Goal: Task Accomplishment & Management: Use online tool/utility

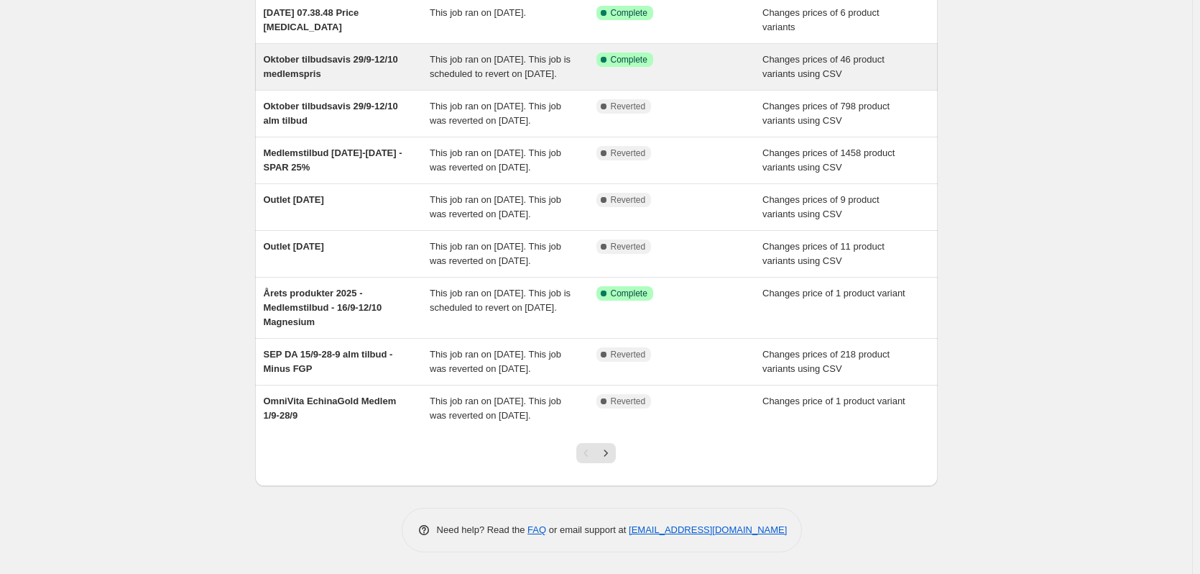
scroll to position [296, 0]
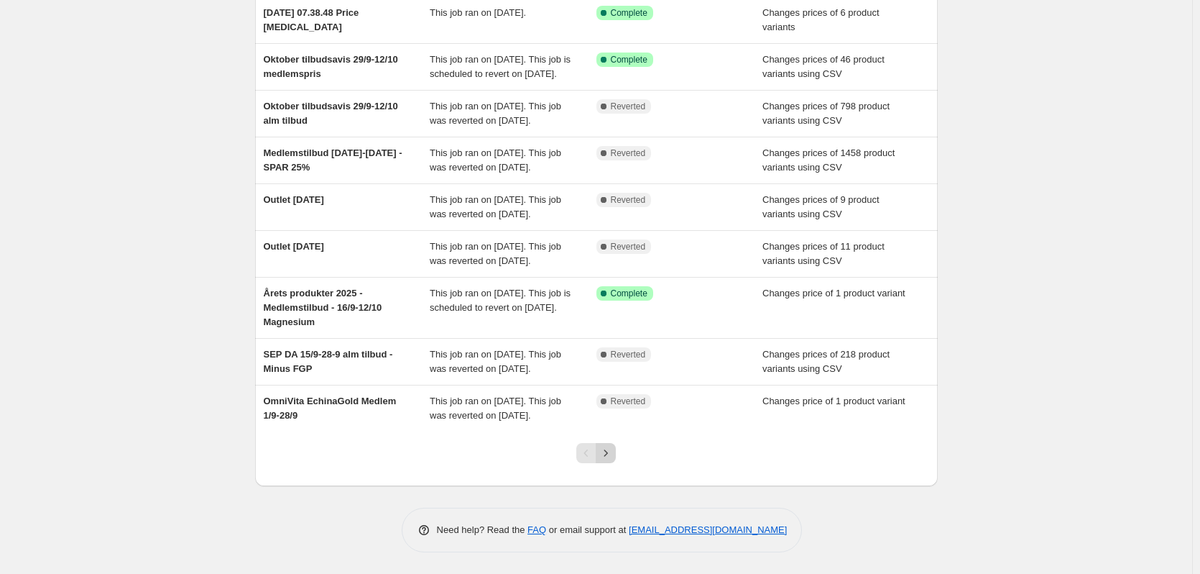
click at [613, 452] on icon "Next" at bounding box center [606, 453] width 14 height 14
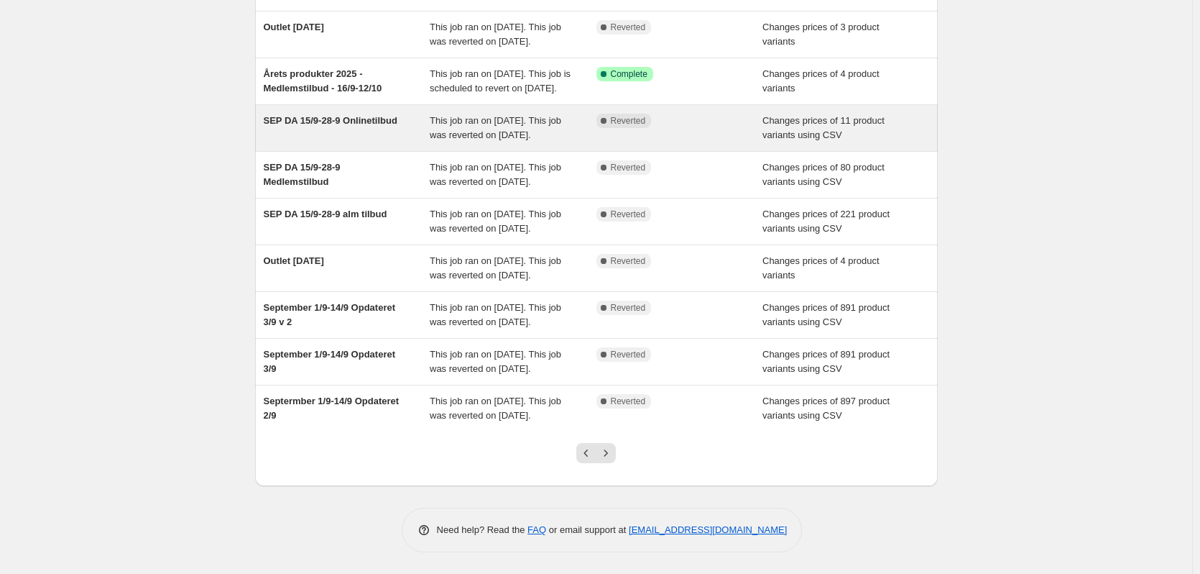
scroll to position [325, 0]
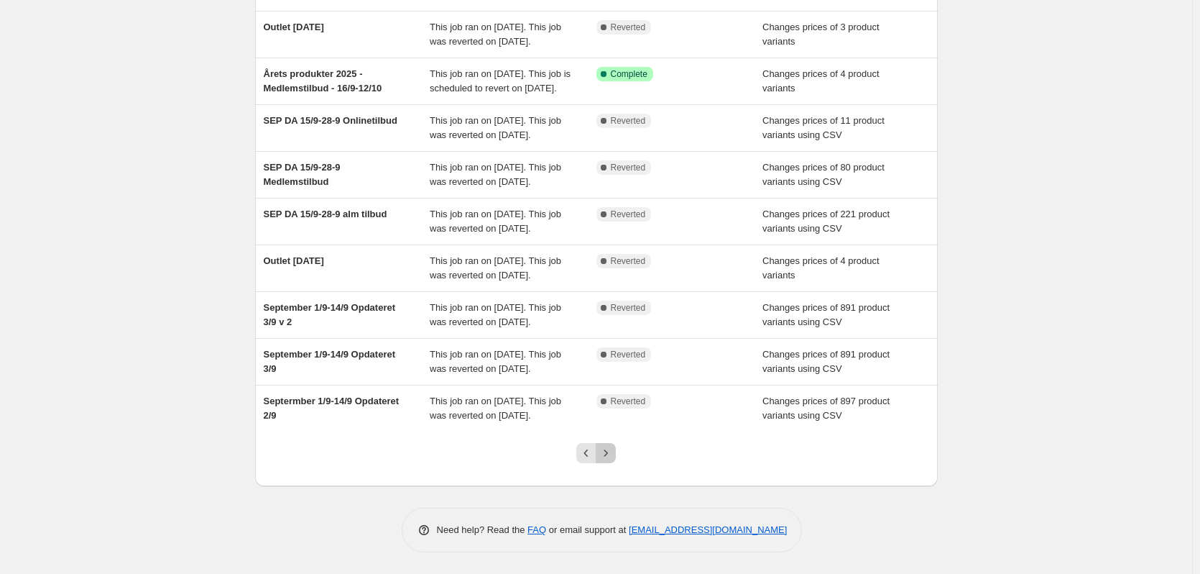
click at [610, 449] on icon "Next" at bounding box center [606, 453] width 14 height 14
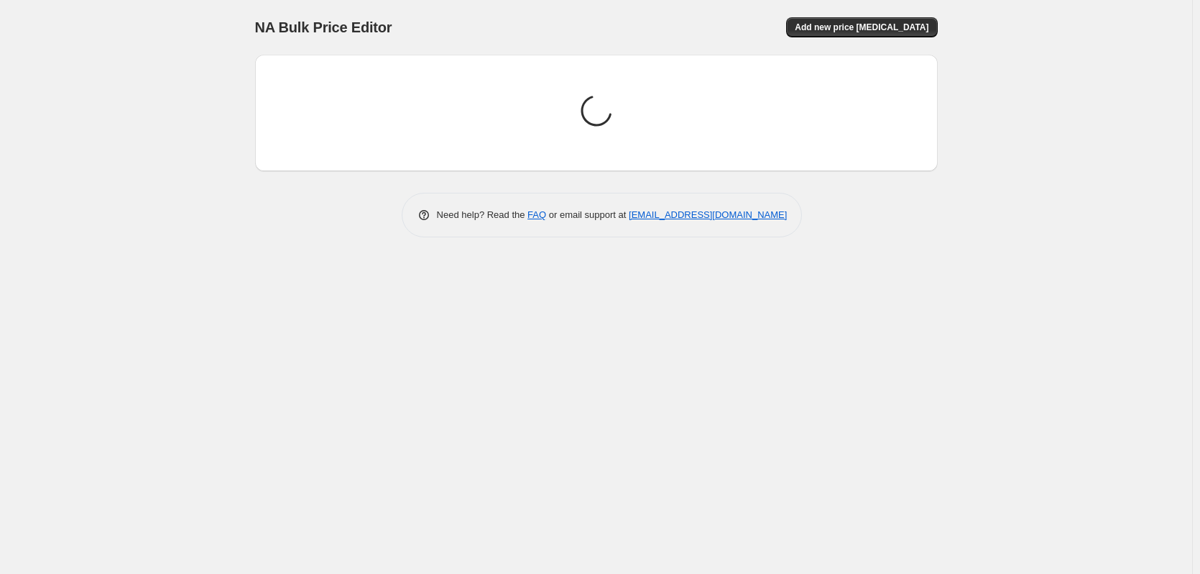
scroll to position [0, 0]
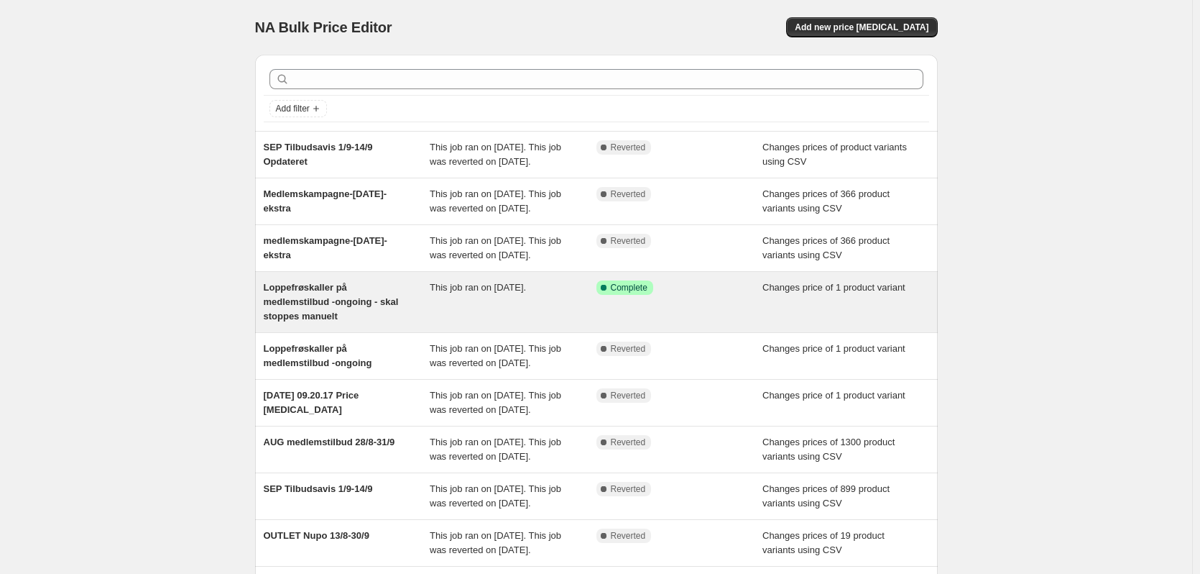
click at [469, 293] on span "This job ran on [DATE]." at bounding box center [478, 287] width 96 height 11
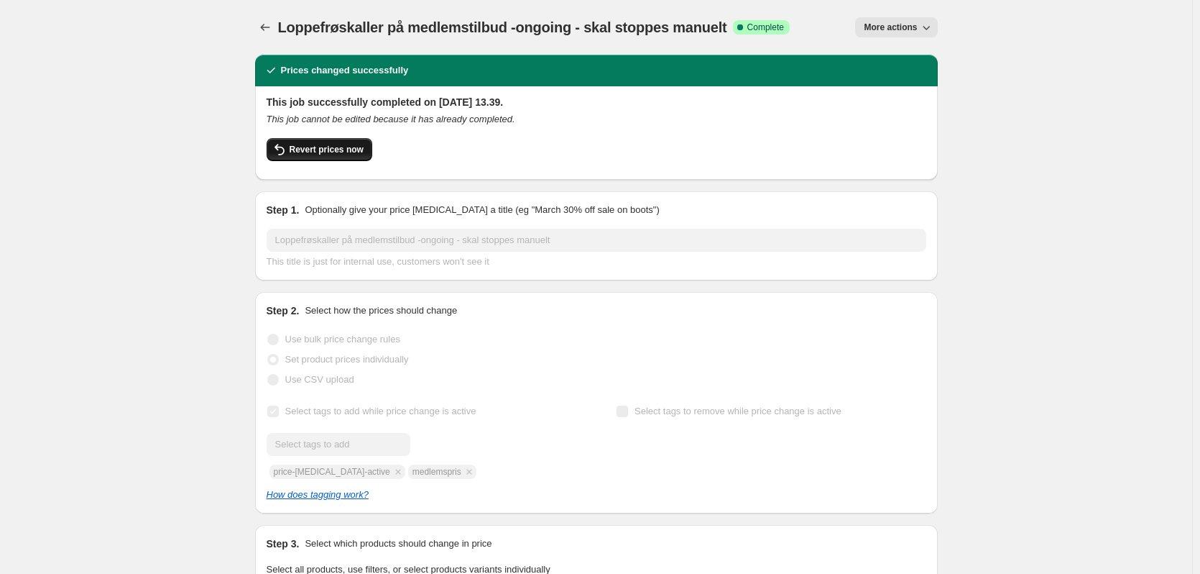
click at [316, 147] on span "Revert prices now" at bounding box center [327, 150] width 74 height 12
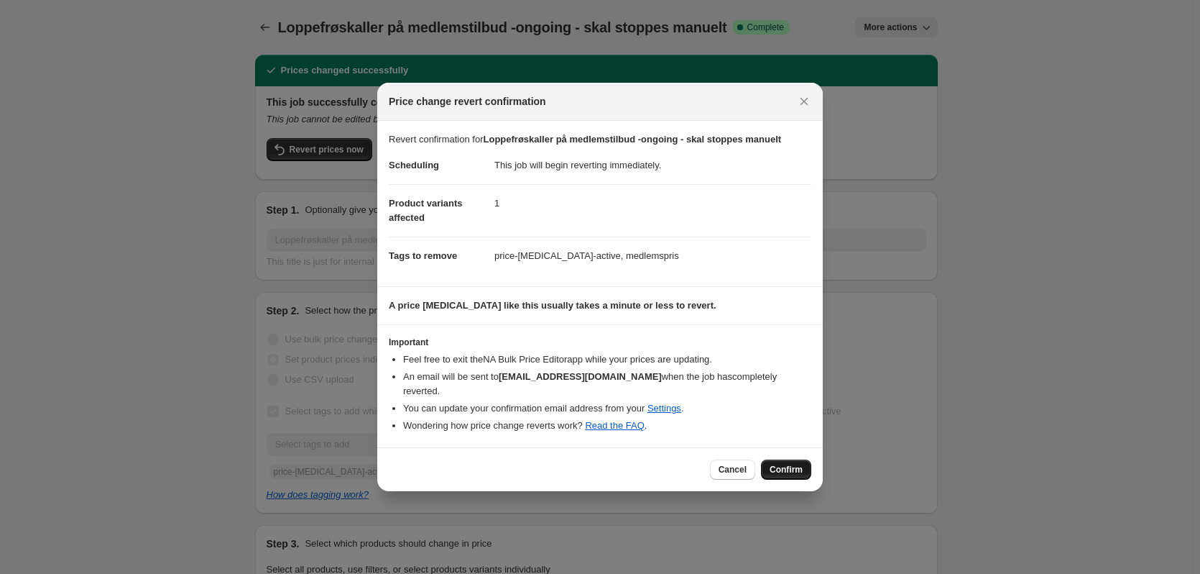
click at [788, 464] on span "Confirm" at bounding box center [786, 470] width 33 height 12
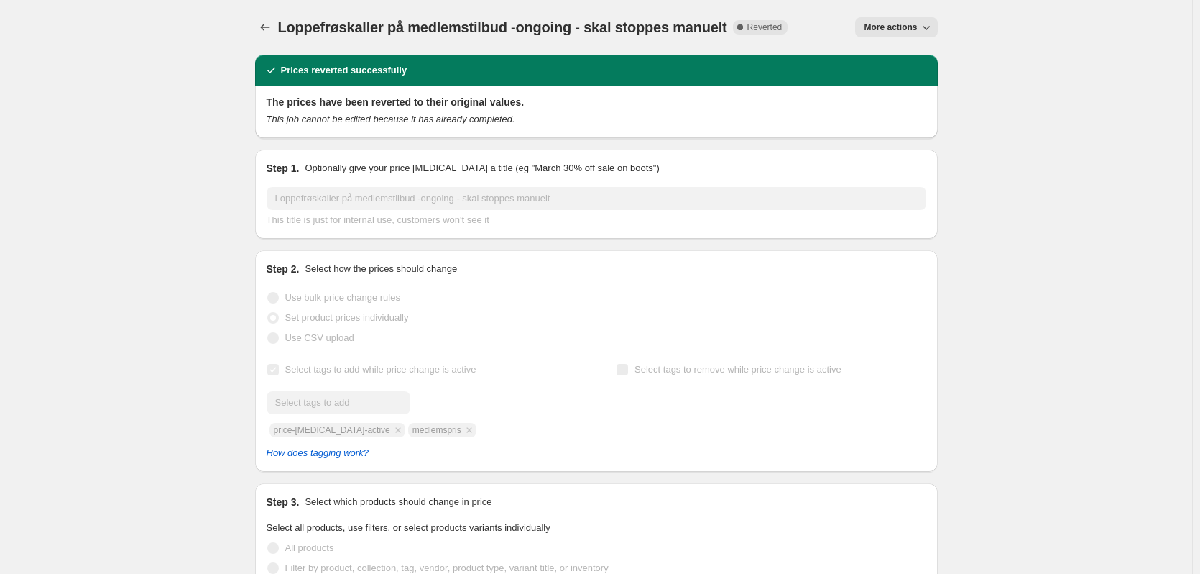
click at [911, 32] on span "More actions" at bounding box center [890, 28] width 53 height 12
click at [915, 55] on span "Copy to new job" at bounding box center [903, 57] width 67 height 11
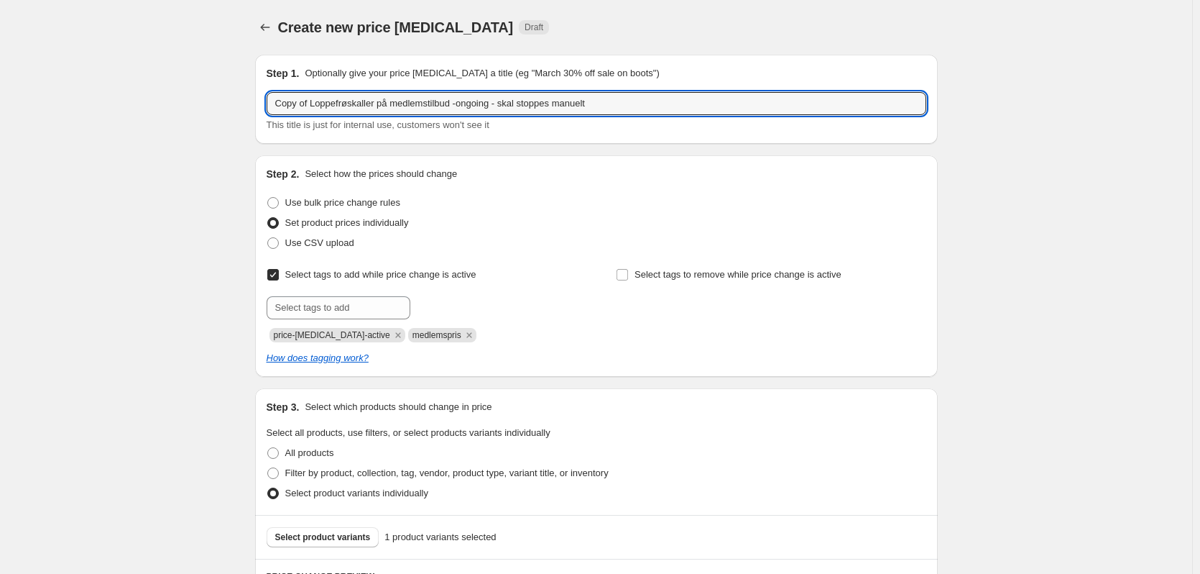
drag, startPoint x: 313, startPoint y: 102, endPoint x: 228, endPoint y: 104, distance: 84.8
click at [228, 104] on div "Create new price [MEDICAL_DATA]. This page is ready Create new price [MEDICAL_D…" at bounding box center [596, 484] width 1192 height 968
click at [420, 104] on input "Loppefrøskaller på medlemstilbud -ongoing - skal stoppes manuelt" at bounding box center [597, 103] width 660 height 23
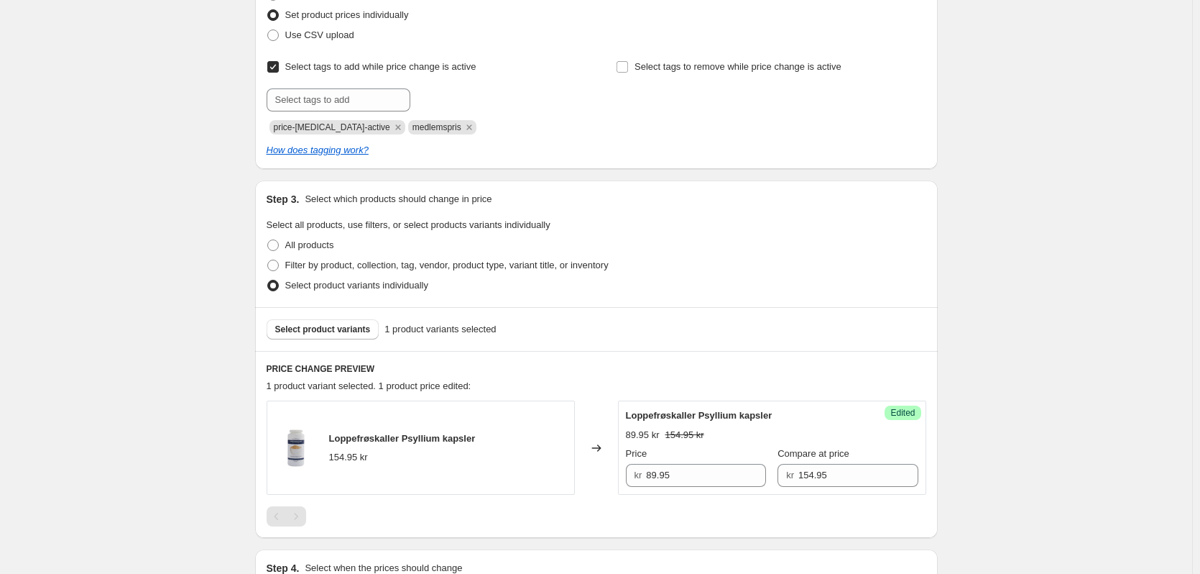
scroll to position [216, 0]
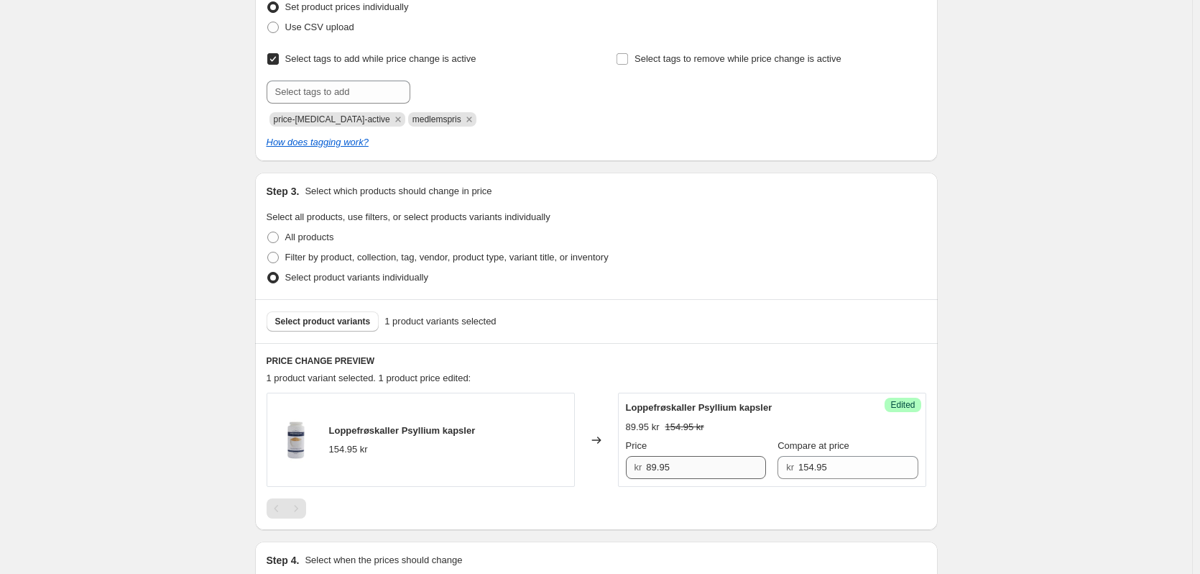
type input "Loppefrøskaller på medlemstilbud til ny pris 79,95 -ongoing - skal stoppes manu…"
click at [656, 470] on input "89.95" at bounding box center [706, 467] width 120 height 23
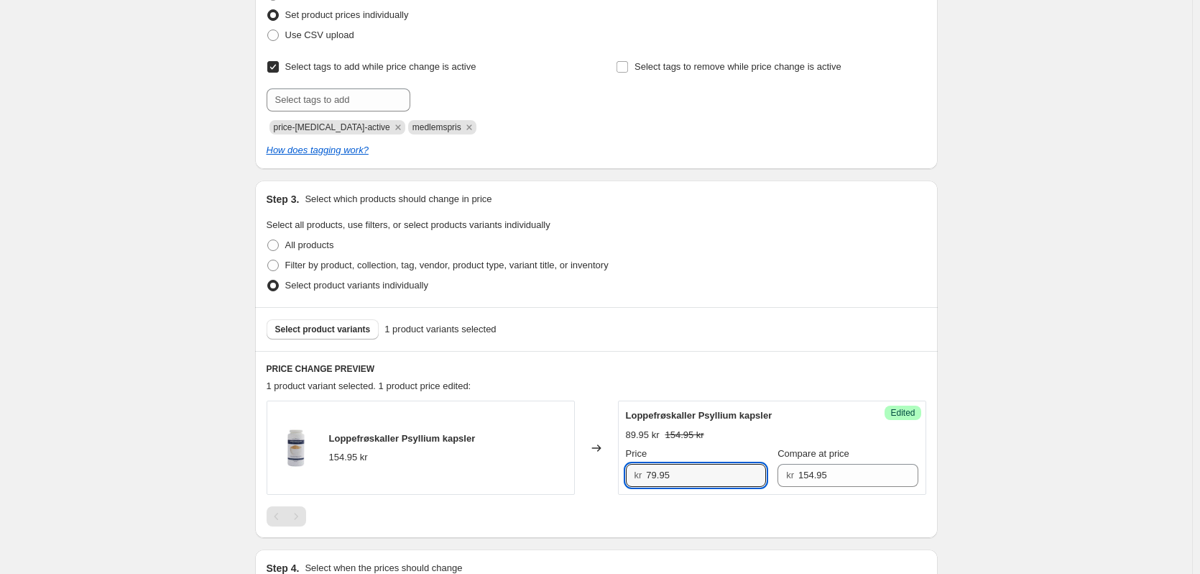
scroll to position [395, 0]
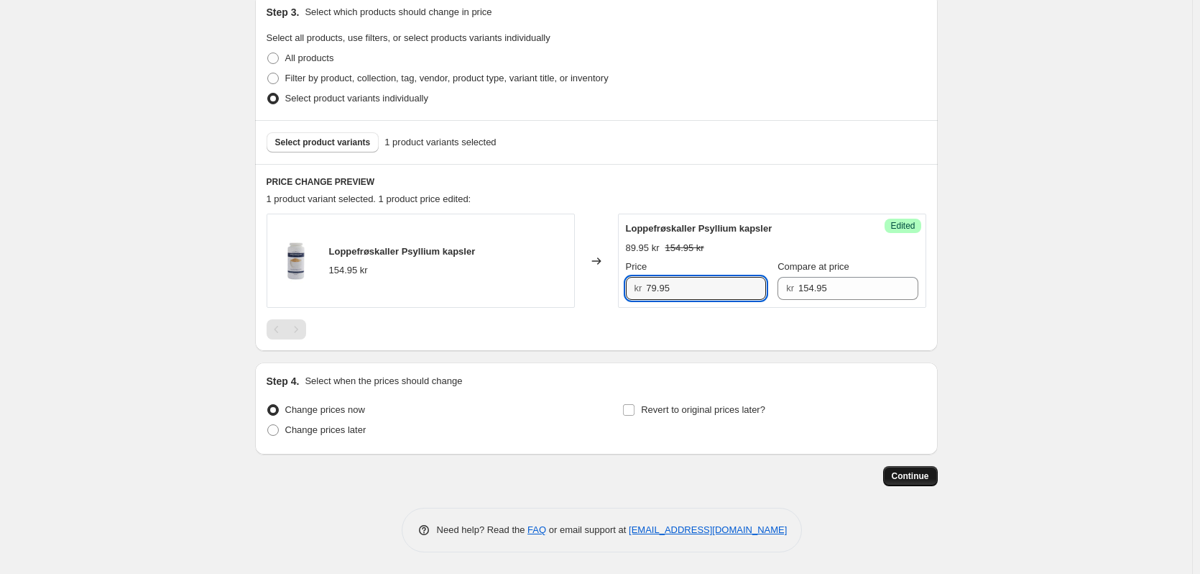
type input "79.95"
click at [916, 476] on span "Continue" at bounding box center [910, 476] width 37 height 12
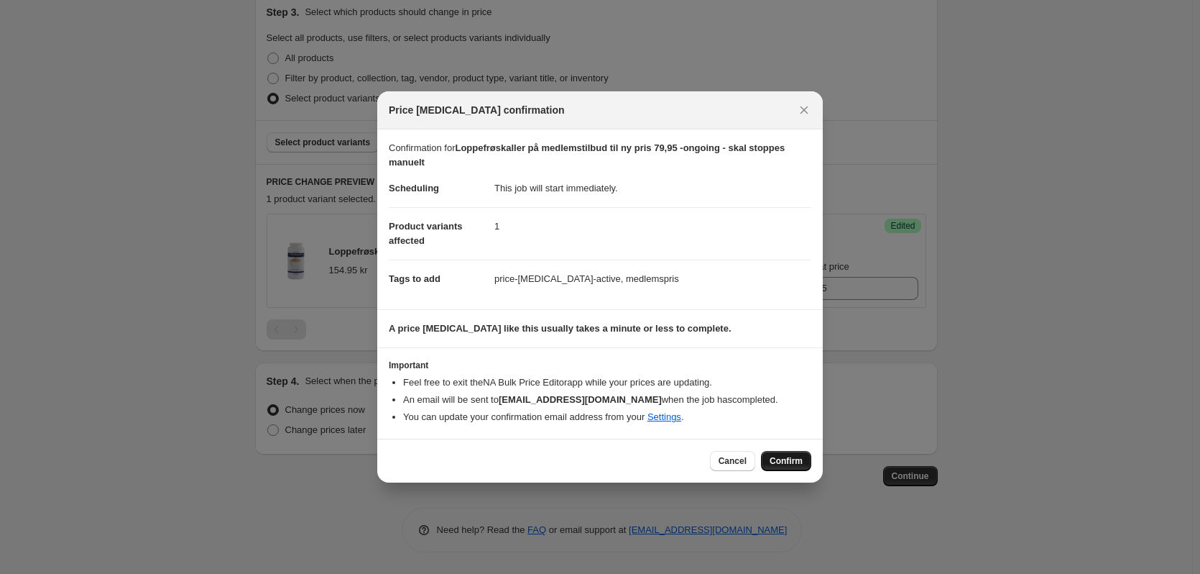
click at [774, 458] on span "Confirm" at bounding box center [786, 461] width 33 height 12
